Goal: Task Accomplishment & Management: Manage account settings

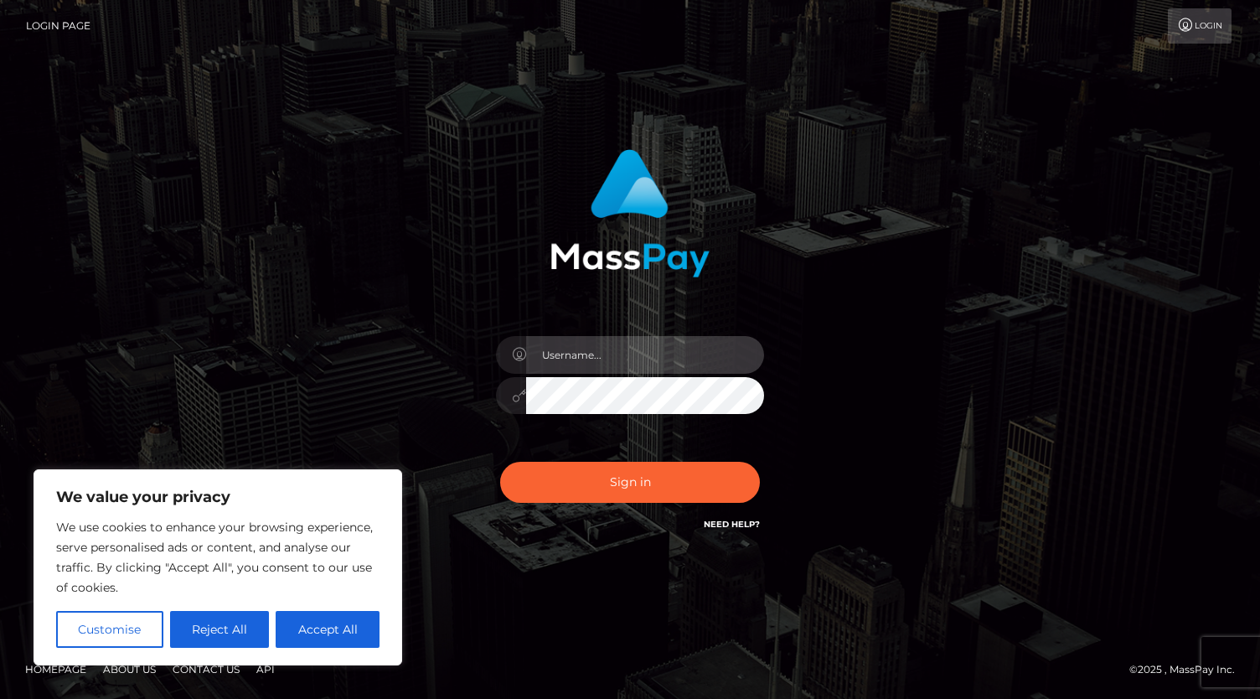
click at [644, 350] on input "text" at bounding box center [645, 355] width 238 height 38
type input "[EMAIL_ADDRESS][DOMAIN_NAME]"
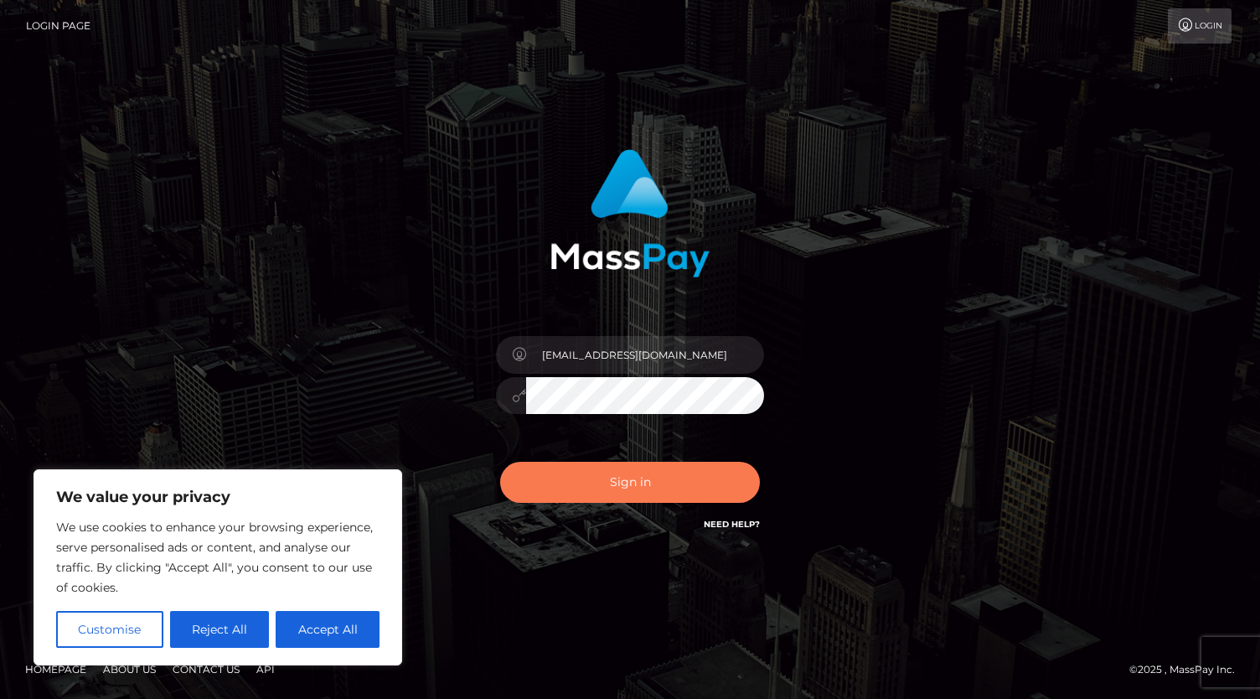
click at [644, 468] on button "Sign in" at bounding box center [630, 482] width 260 height 41
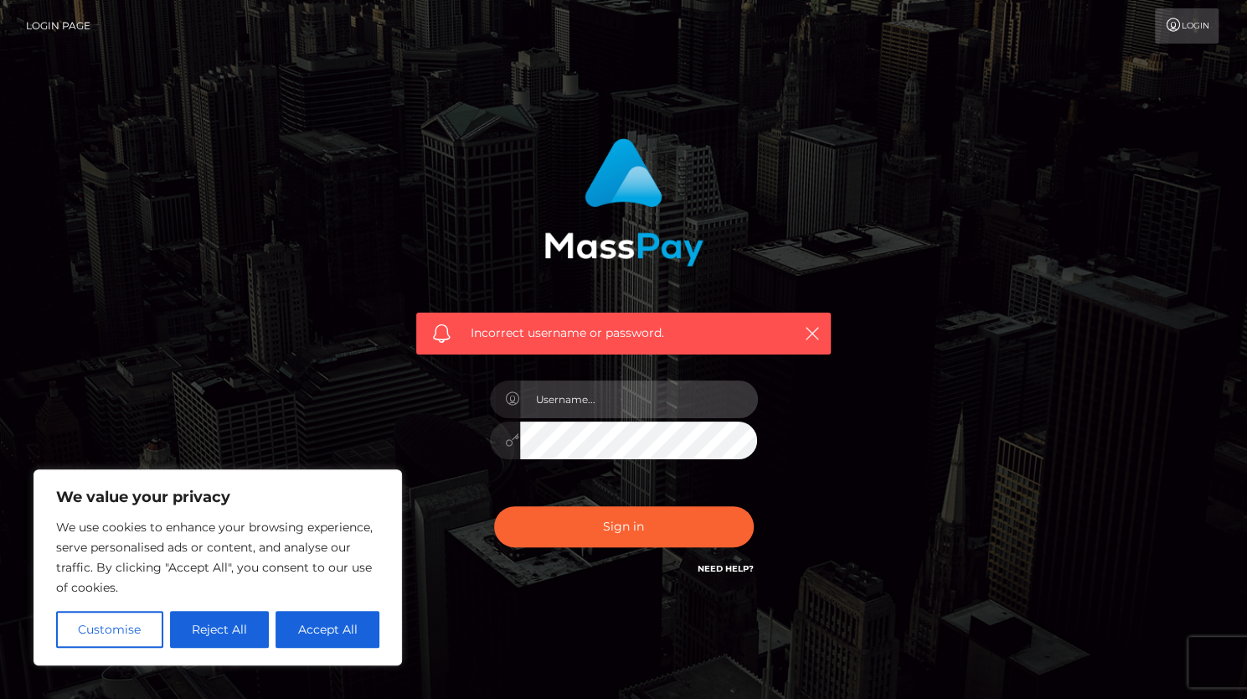
click at [632, 400] on input "text" at bounding box center [639, 399] width 238 height 38
type input "[EMAIL_ADDRESS][DOMAIN_NAME]"
click at [435, 434] on div "Incorrect username or password. emma_sunshine@yahoo.com" at bounding box center [624, 358] width 440 height 465
click at [494, 506] on button "Sign in" at bounding box center [624, 526] width 260 height 41
